Goal: Check status: Check status

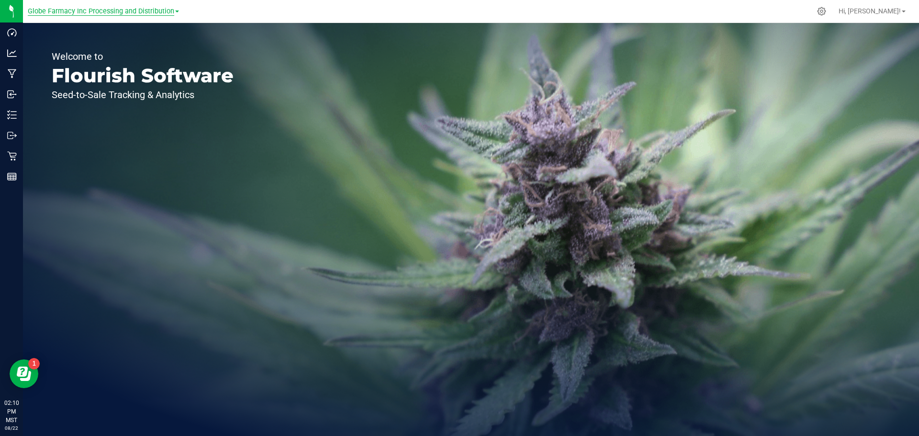
click at [120, 12] on span "Globe Farmacy Inc Processing and Distribution" at bounding box center [101, 11] width 146 height 9
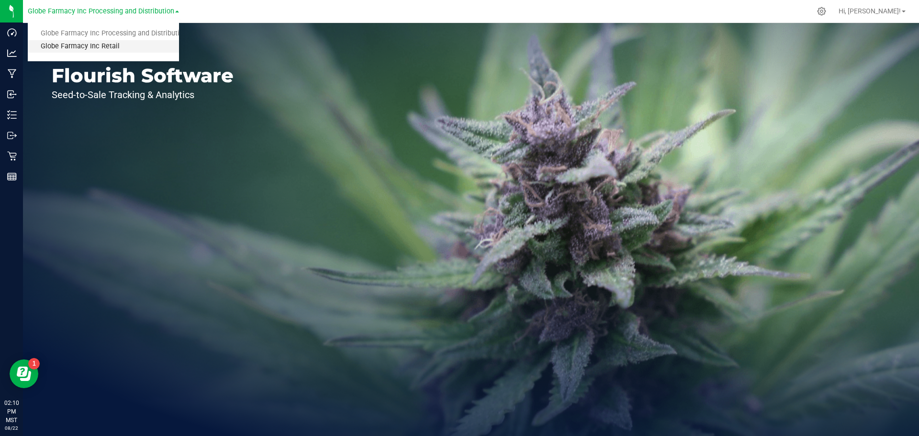
click at [98, 46] on link "Globe Farmacy Inc Retail" at bounding box center [103, 46] width 151 height 13
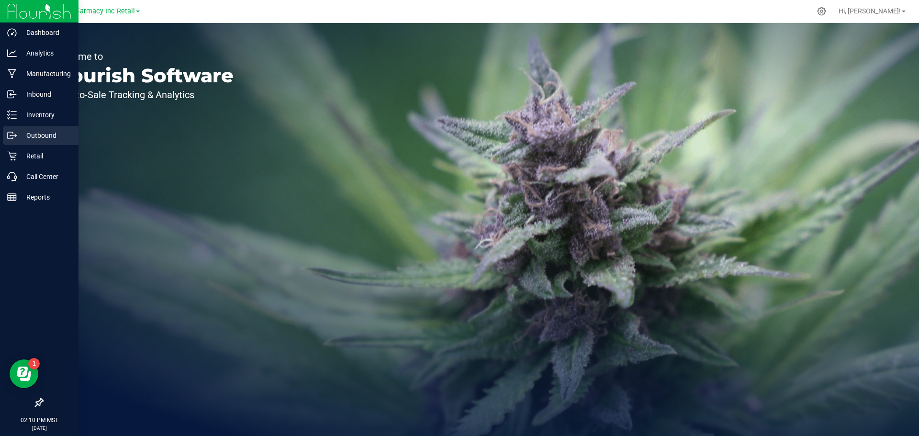
click at [47, 136] on p "Outbound" at bounding box center [45, 135] width 57 height 11
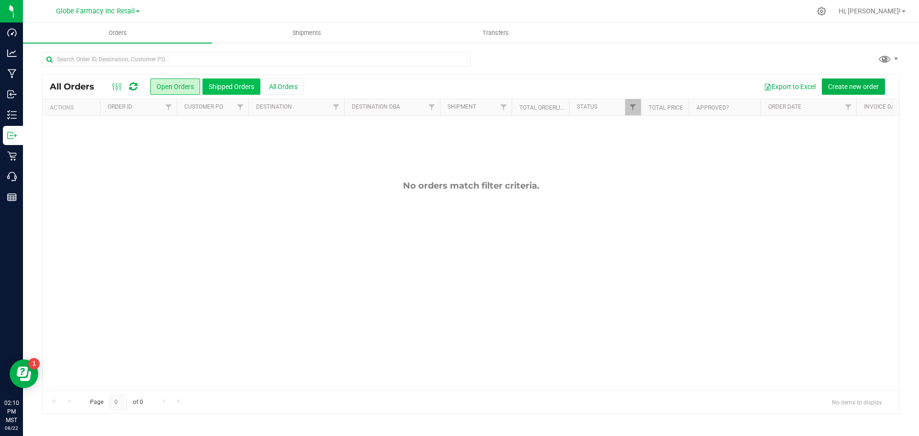
click at [233, 89] on button "Shipped Orders" at bounding box center [231, 86] width 58 height 16
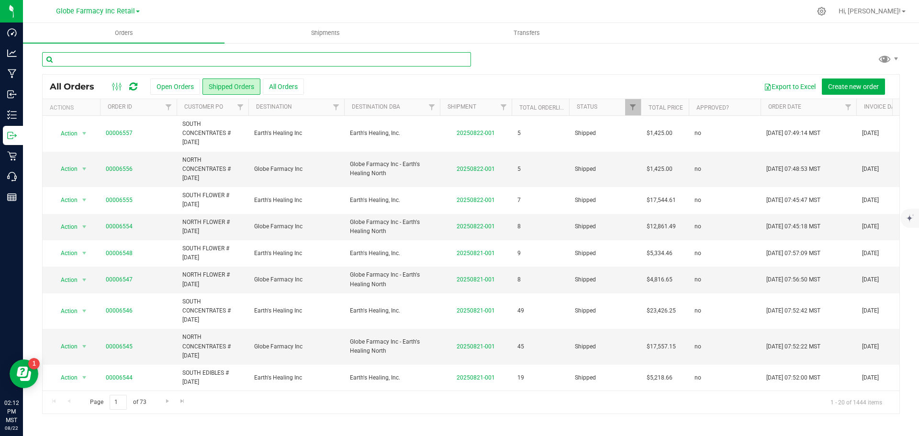
click at [117, 63] on input "text" at bounding box center [256, 59] width 429 height 14
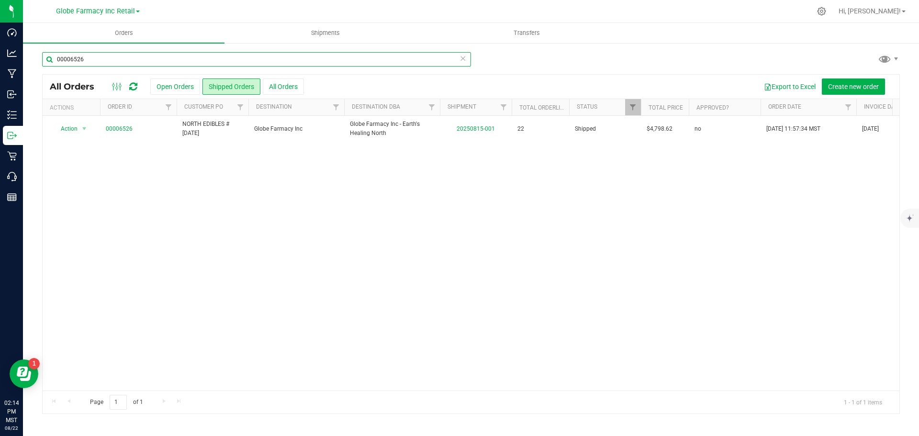
click at [125, 56] on input "00006526" at bounding box center [256, 59] width 429 height 14
click at [145, 55] on input "00006522" at bounding box center [256, 59] width 429 height 14
click at [126, 59] on input "00006524" at bounding box center [256, 59] width 429 height 14
click at [143, 60] on input "00006539" at bounding box center [256, 59] width 429 height 14
click at [91, 59] on input "00006533" at bounding box center [256, 59] width 429 height 14
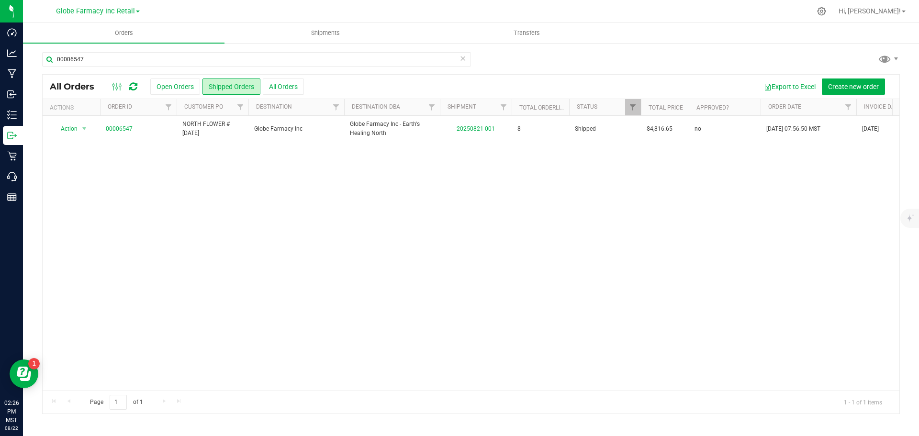
click at [739, 228] on div "Action Action Clone order Mark as fully paid Order audit log Print COAs (single…" at bounding box center [471, 253] width 856 height 275
click at [438, 258] on div "Action Action Clone order Mark as fully paid Order audit log Print COAs (single…" at bounding box center [471, 253] width 856 height 275
click at [659, 255] on div "Action Action Clone order Mark as fully paid Order audit log Print COAs (single…" at bounding box center [471, 253] width 856 height 275
click at [116, 60] on input "00006547" at bounding box center [256, 59] width 429 height 14
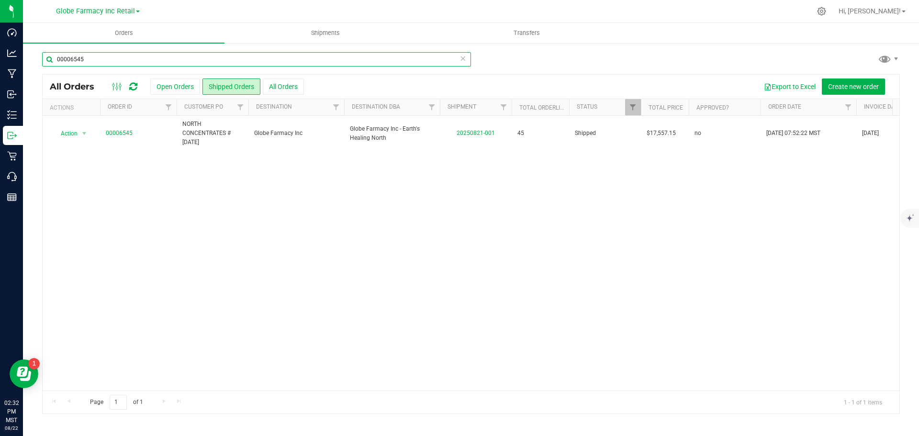
click at [155, 62] on input "00006545" at bounding box center [256, 59] width 429 height 14
click at [94, 55] on input "00006545" at bounding box center [256, 59] width 429 height 14
click at [89, 57] on input "00006543" at bounding box center [256, 59] width 429 height 14
click at [125, 61] on input "00006556" at bounding box center [256, 59] width 429 height 14
type input "00006543"
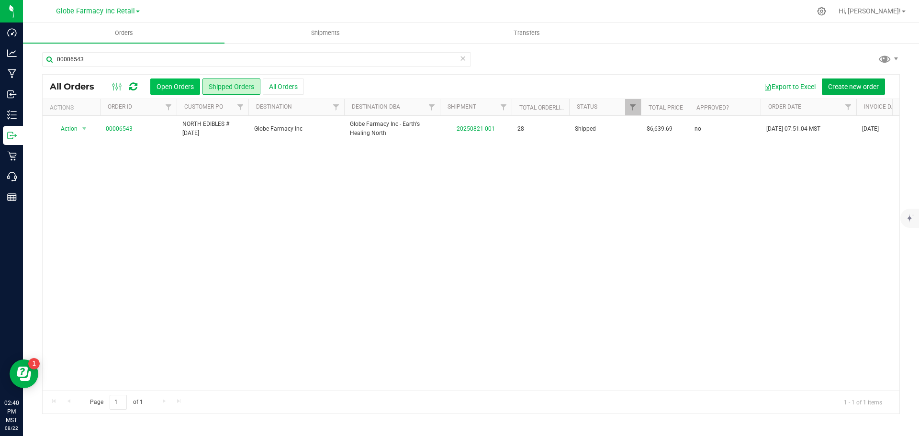
click at [168, 85] on button "Open Orders" at bounding box center [175, 86] width 50 height 16
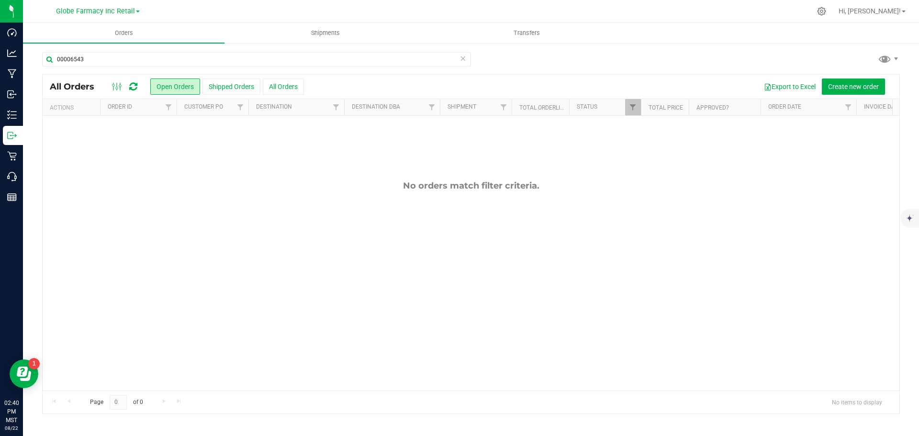
click at [225, 89] on button "Shipped Orders" at bounding box center [231, 86] width 58 height 16
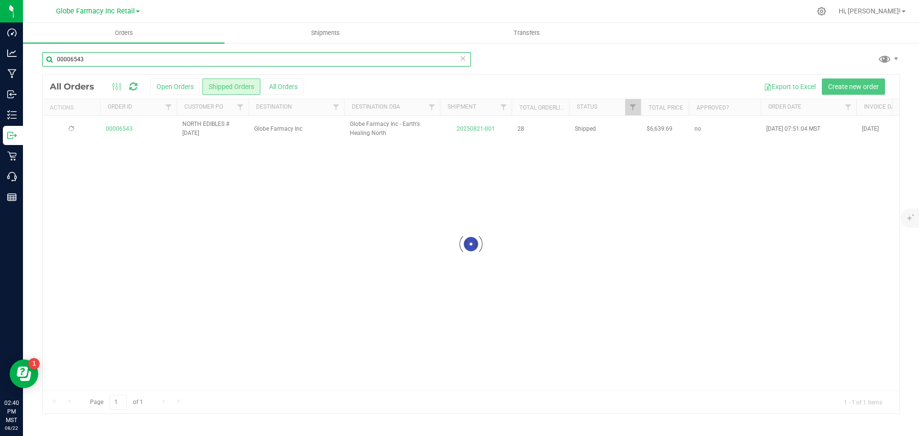
click at [114, 61] on input "00006543" at bounding box center [256, 59] width 429 height 14
click at [109, 61] on input "00006554" at bounding box center [256, 59] width 429 height 14
click at [88, 53] on input "00006527" at bounding box center [256, 59] width 429 height 14
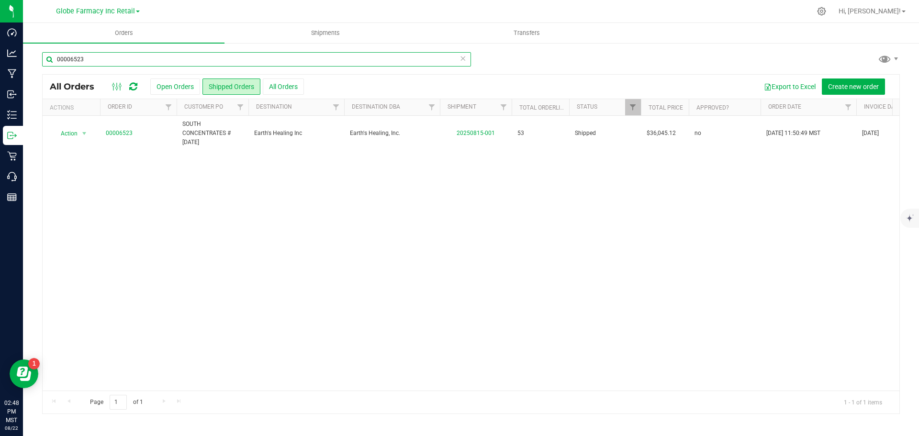
click at [107, 55] on input "00006523" at bounding box center [256, 59] width 429 height 14
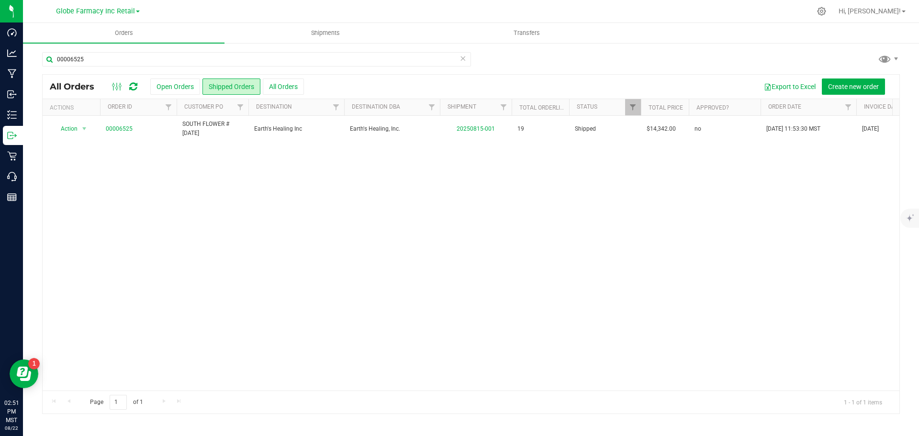
click at [695, 210] on div "Action Action Clone order Mark as fully paid Order audit log Print COAs (single…" at bounding box center [471, 253] width 856 height 275
click at [726, 223] on div "Action Action Clone order Mark as fully paid Order audit log Print COAs (single…" at bounding box center [471, 253] width 856 height 275
click at [132, 60] on input "00006525" at bounding box center [256, 59] width 429 height 14
click at [92, 59] on input "00006540" at bounding box center [256, 59] width 429 height 14
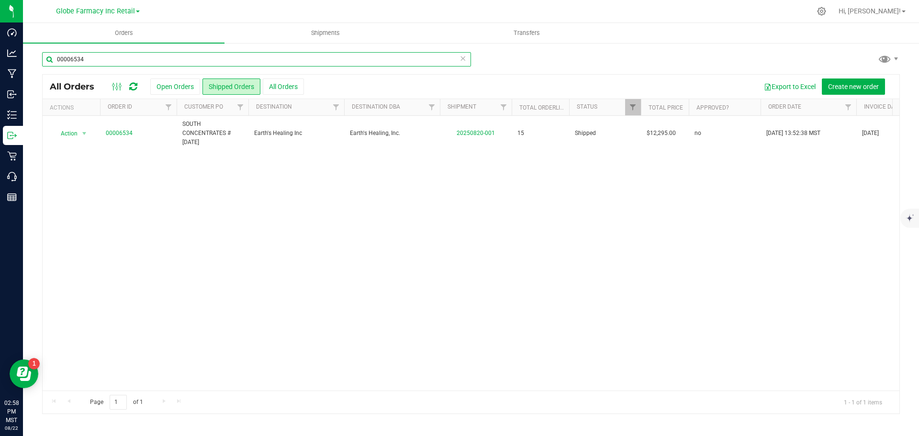
click at [92, 58] on input "00006534" at bounding box center [256, 59] width 429 height 14
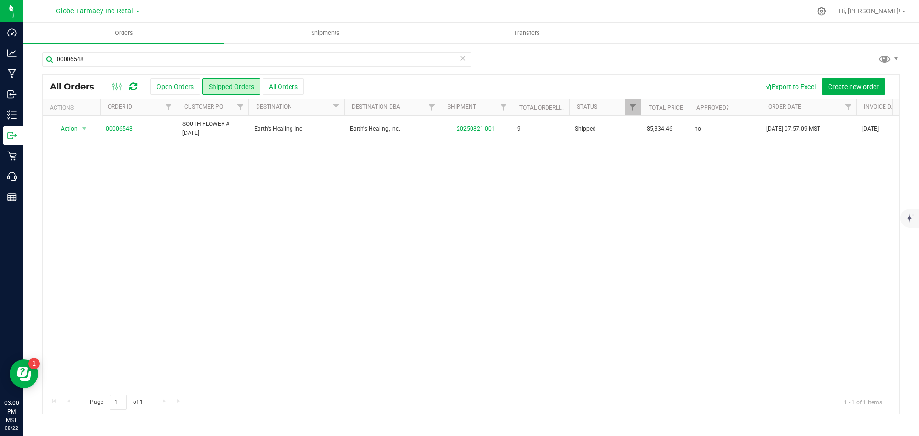
click at [591, 284] on div "Action Action Clone order Mark as fully paid Order audit log Print COAs (single…" at bounding box center [471, 253] width 856 height 275
click at [663, 200] on div "Action Action Clone order Mark as fully paid Order audit log Print COAs (single…" at bounding box center [471, 253] width 856 height 275
click at [111, 59] on input "00006548" at bounding box center [256, 59] width 429 height 14
drag, startPoint x: 722, startPoint y: 189, endPoint x: 407, endPoint y: 149, distance: 317.4
click at [720, 189] on div "Action Action Clone order Mark as fully paid Order audit log Print COAs (single…" at bounding box center [471, 253] width 856 height 275
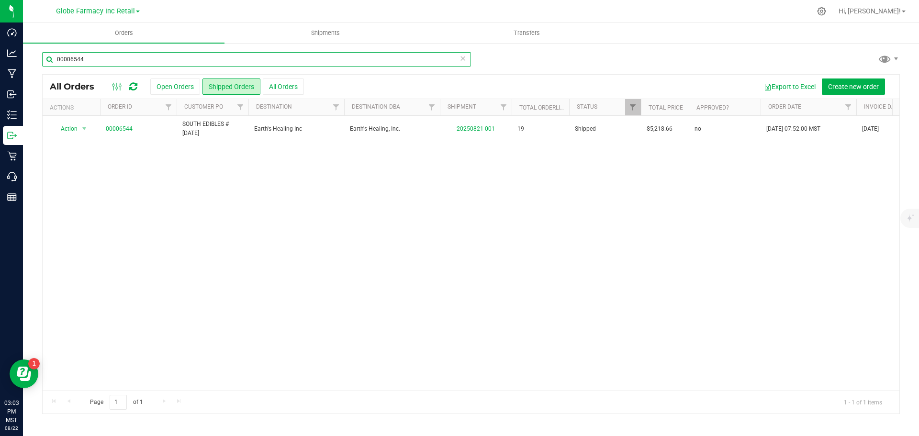
click at [123, 57] on input "00006544" at bounding box center [256, 59] width 429 height 14
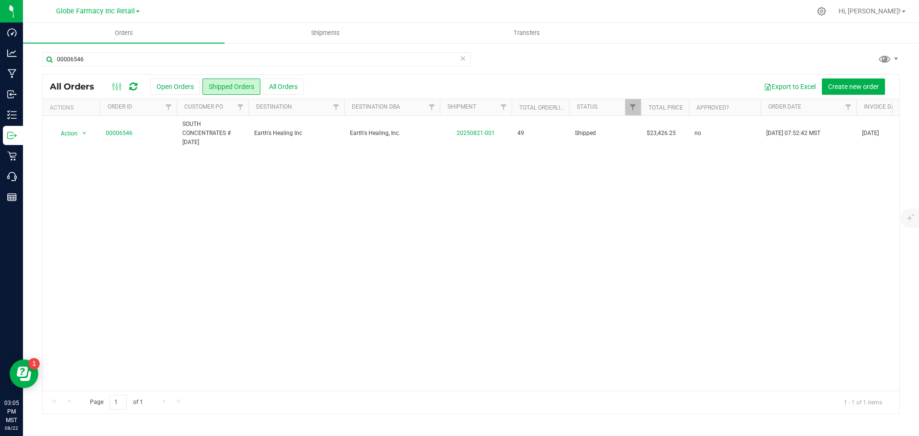
click at [496, 218] on div "Action Action Clone order Mark as fully paid Order audit log Print COAs (single…" at bounding box center [471, 253] width 856 height 275
click at [97, 53] on input "00006546" at bounding box center [256, 59] width 429 height 14
click at [104, 56] on input "00006557" at bounding box center [256, 59] width 429 height 14
type input "00006555"
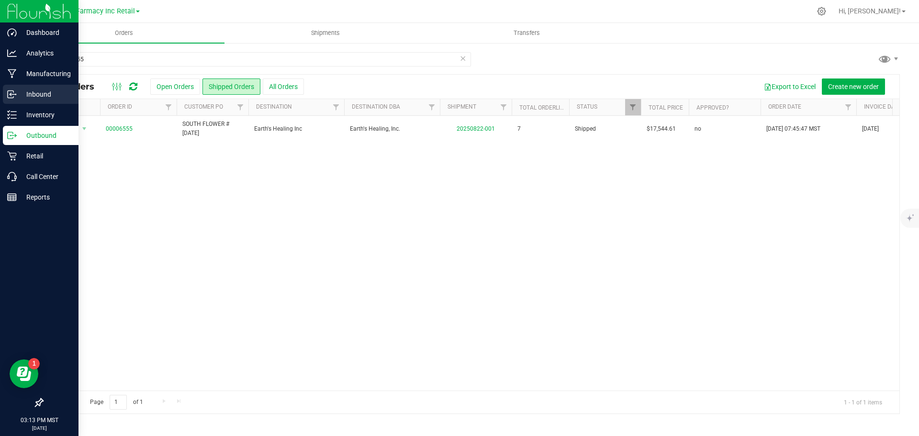
click at [14, 96] on icon at bounding box center [12, 94] width 10 height 10
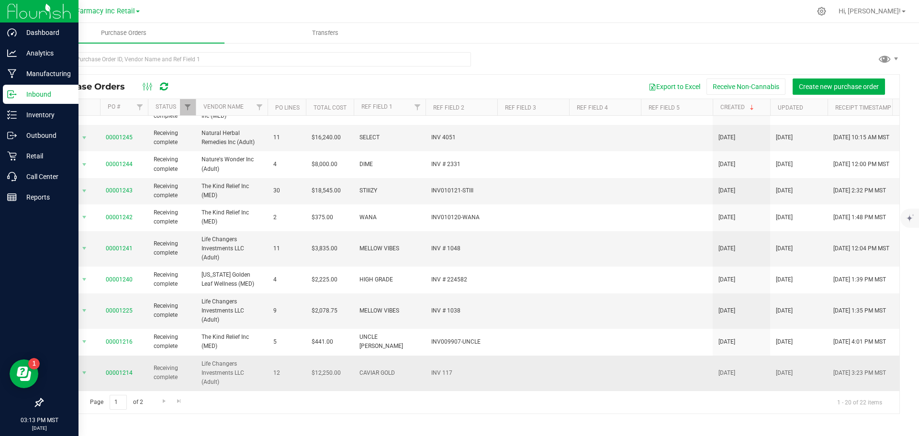
scroll to position [308, 0]
click at [180, 404] on span "Go to the last page" at bounding box center [179, 401] width 8 height 8
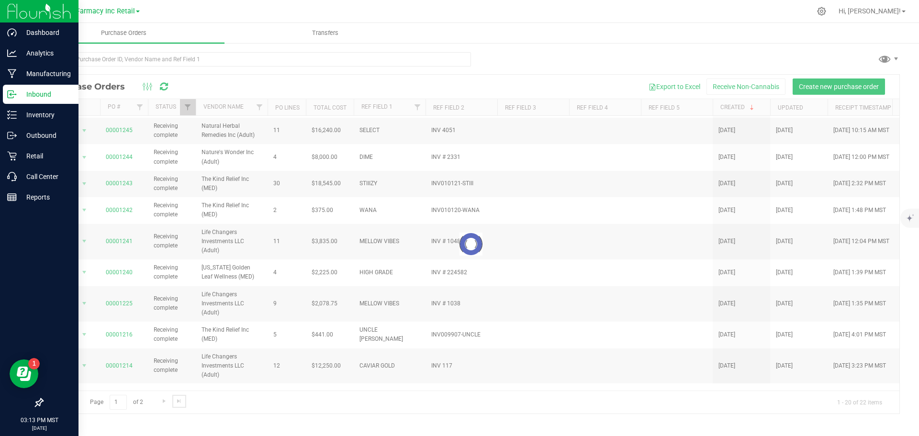
scroll to position [0, 0]
